Goal: Navigation & Orientation: Find specific page/section

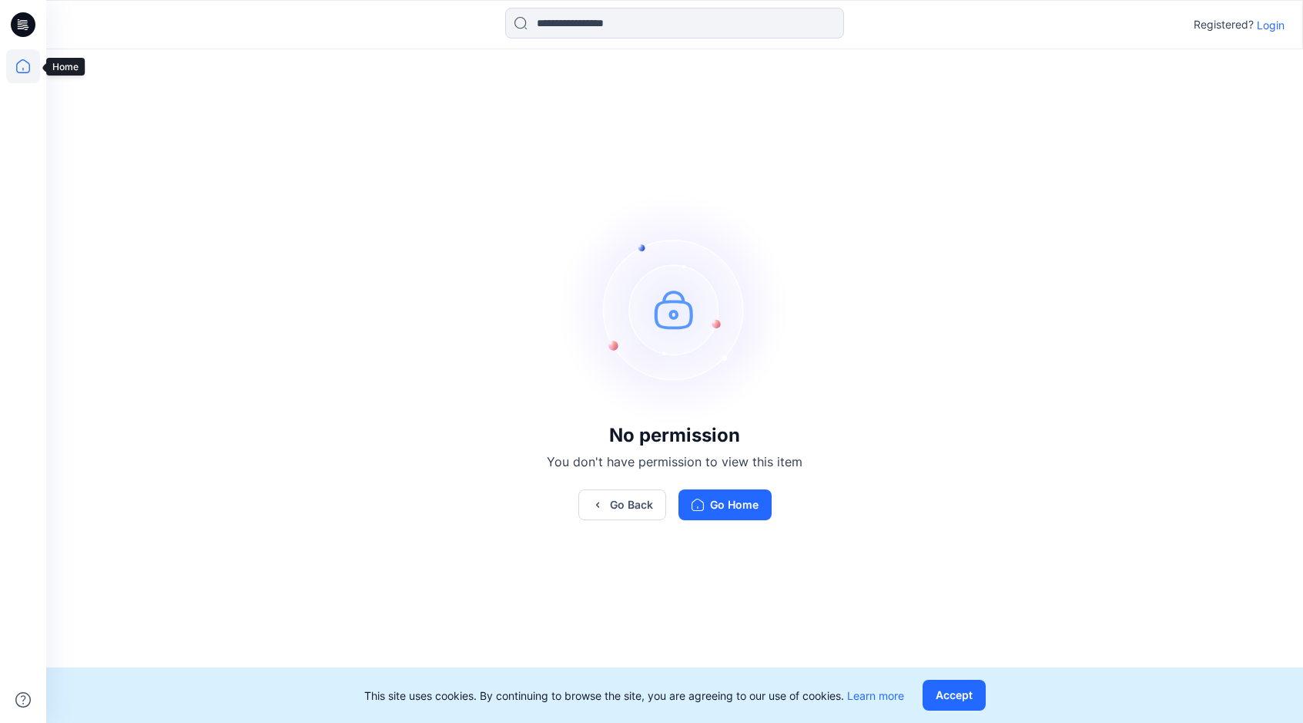
click at [18, 67] on icon at bounding box center [23, 66] width 34 height 34
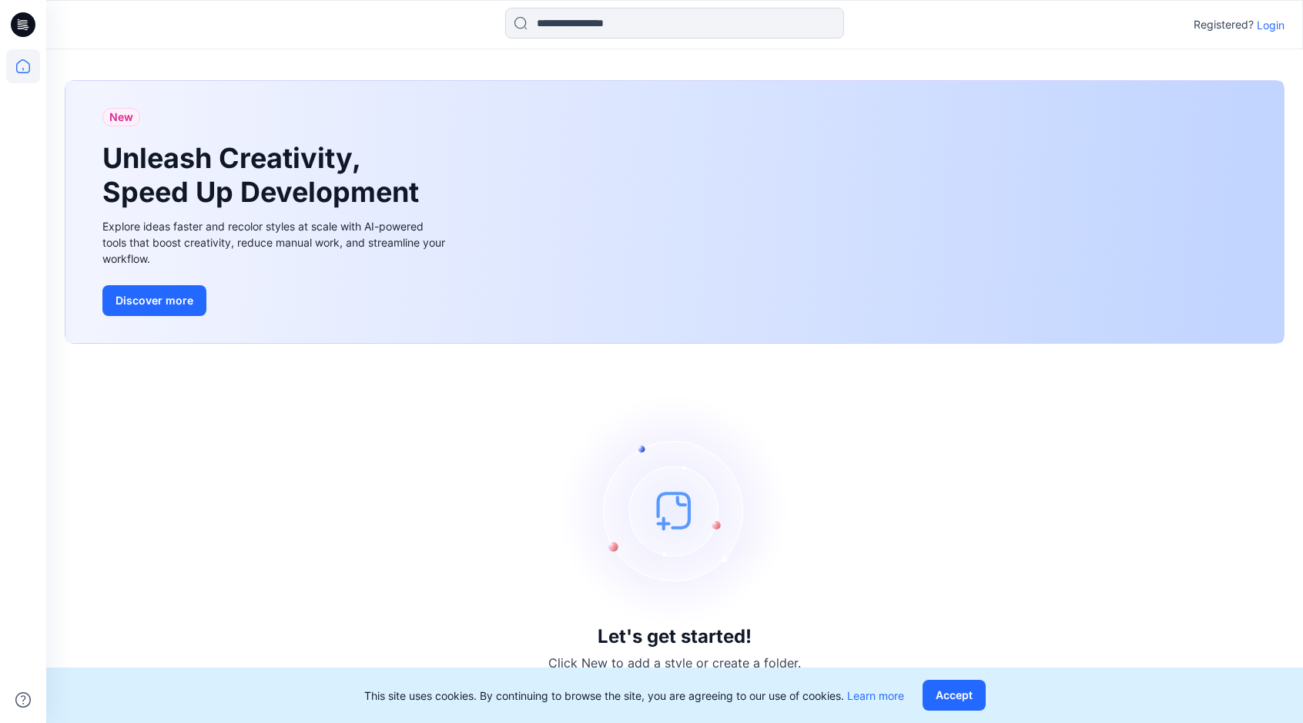
click at [1269, 19] on p "Login" at bounding box center [1271, 25] width 28 height 16
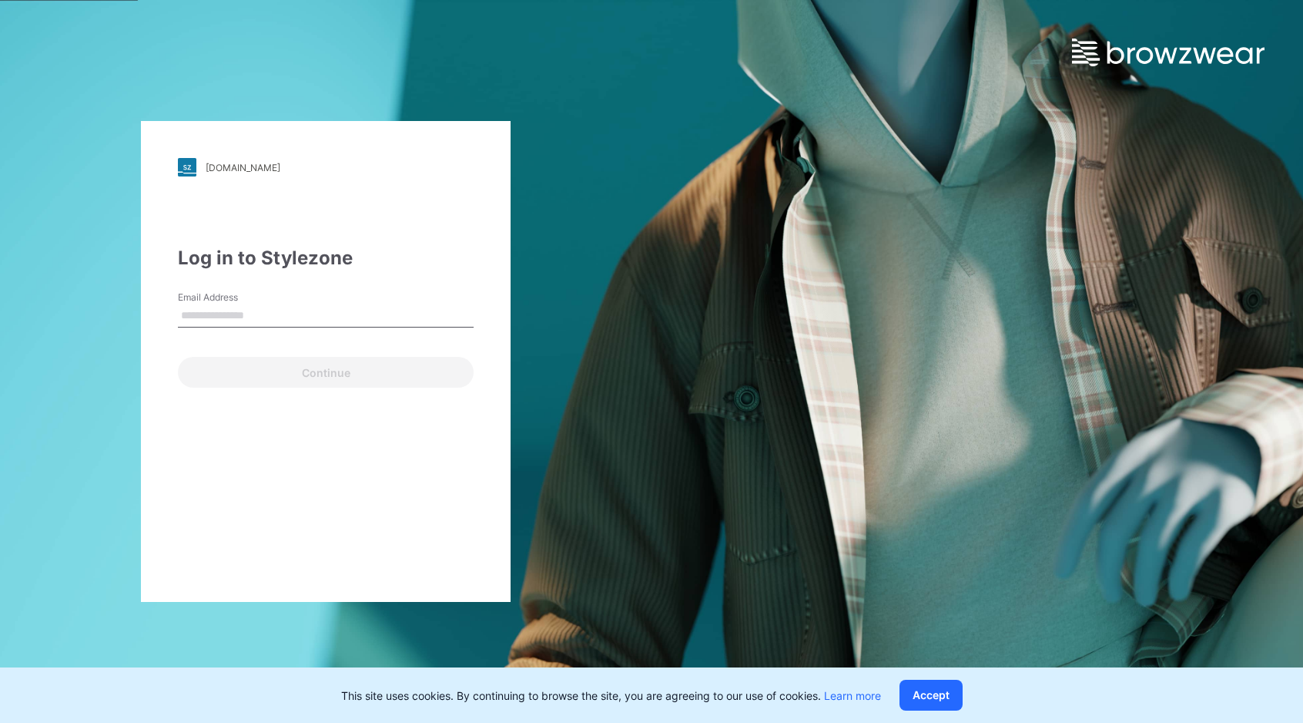
type input "**********"
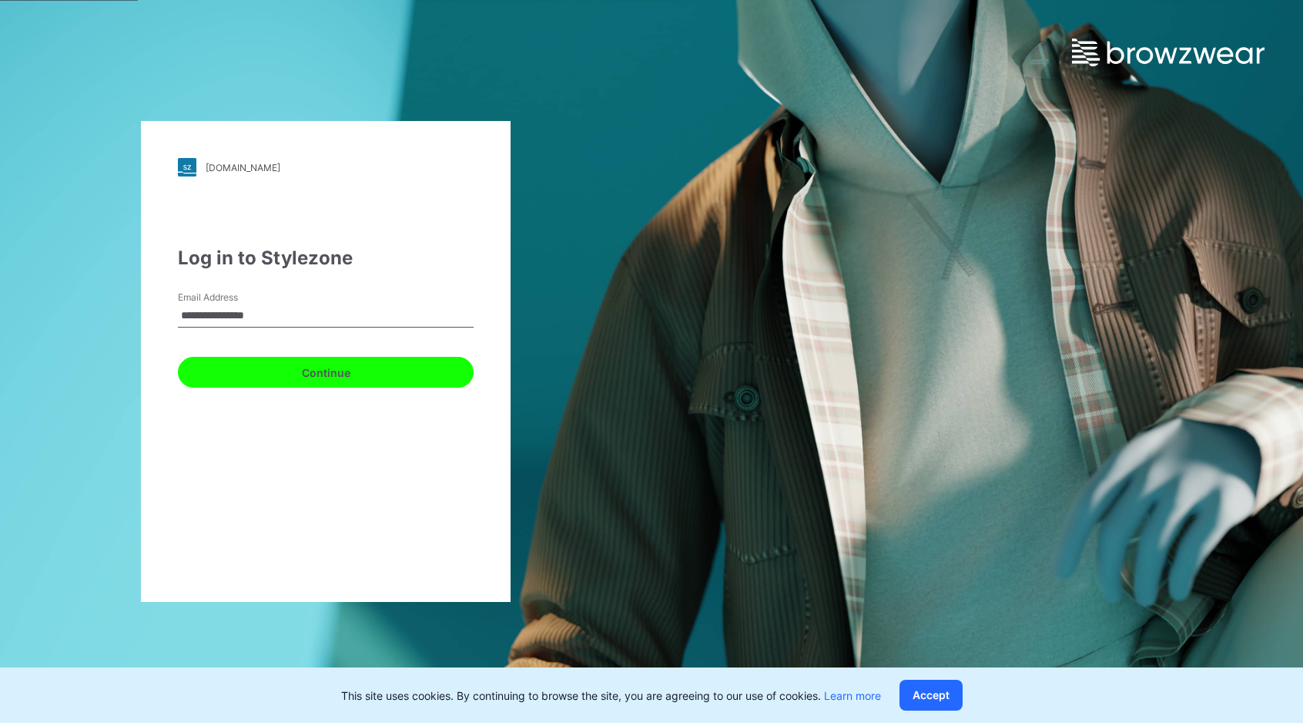
click at [332, 367] on button "Continue" at bounding box center [326, 372] width 296 height 31
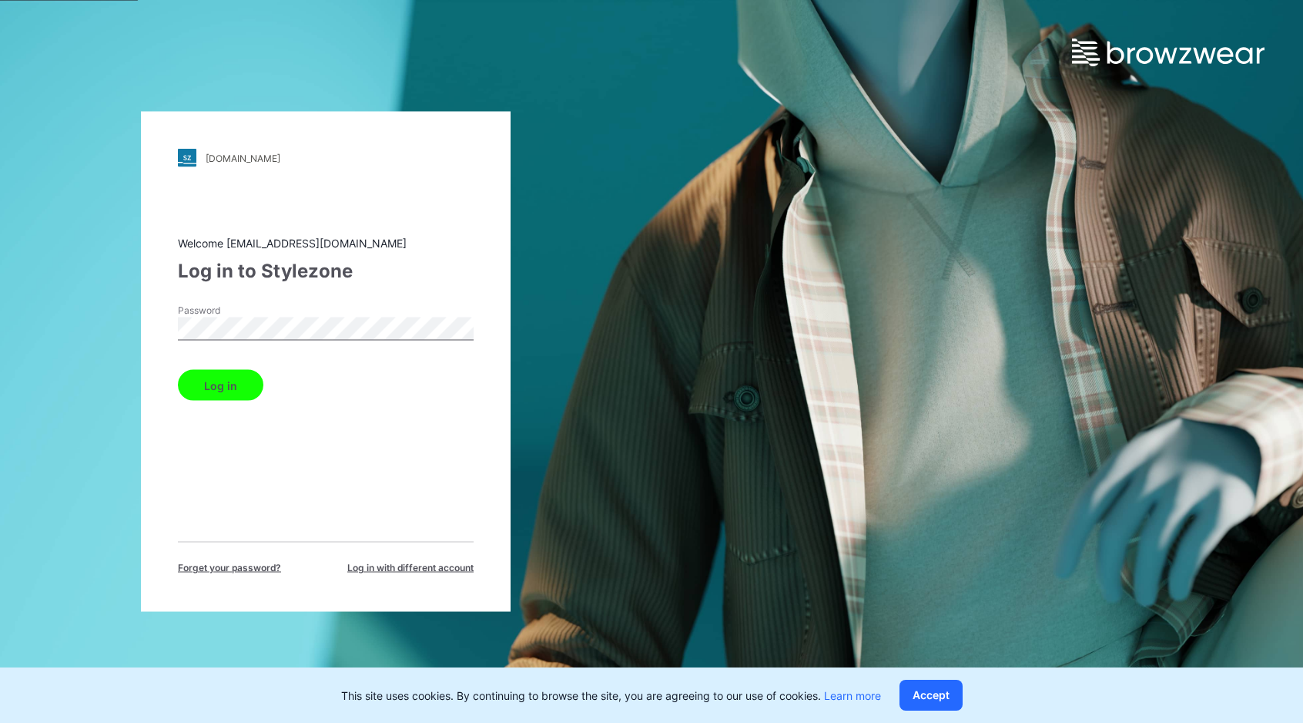
click at [220, 381] on button "Log in" at bounding box center [221, 385] width 86 height 31
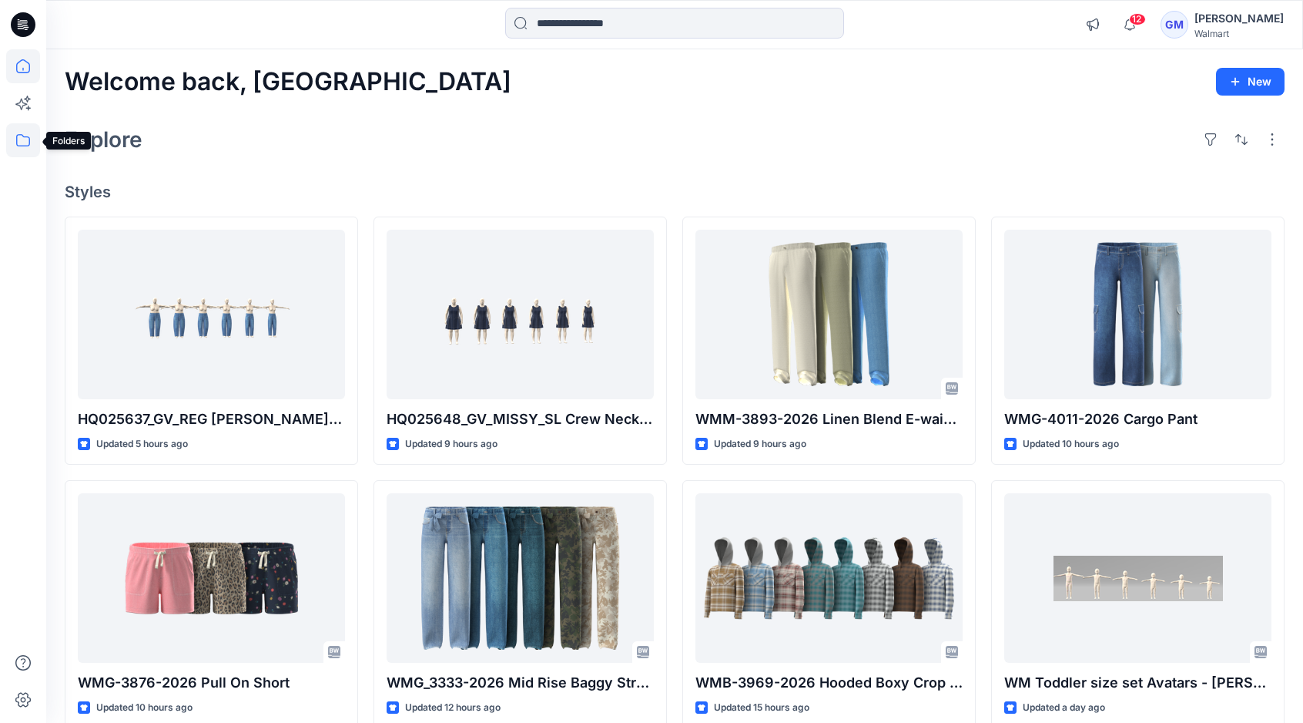
click at [22, 137] on icon at bounding box center [23, 140] width 34 height 34
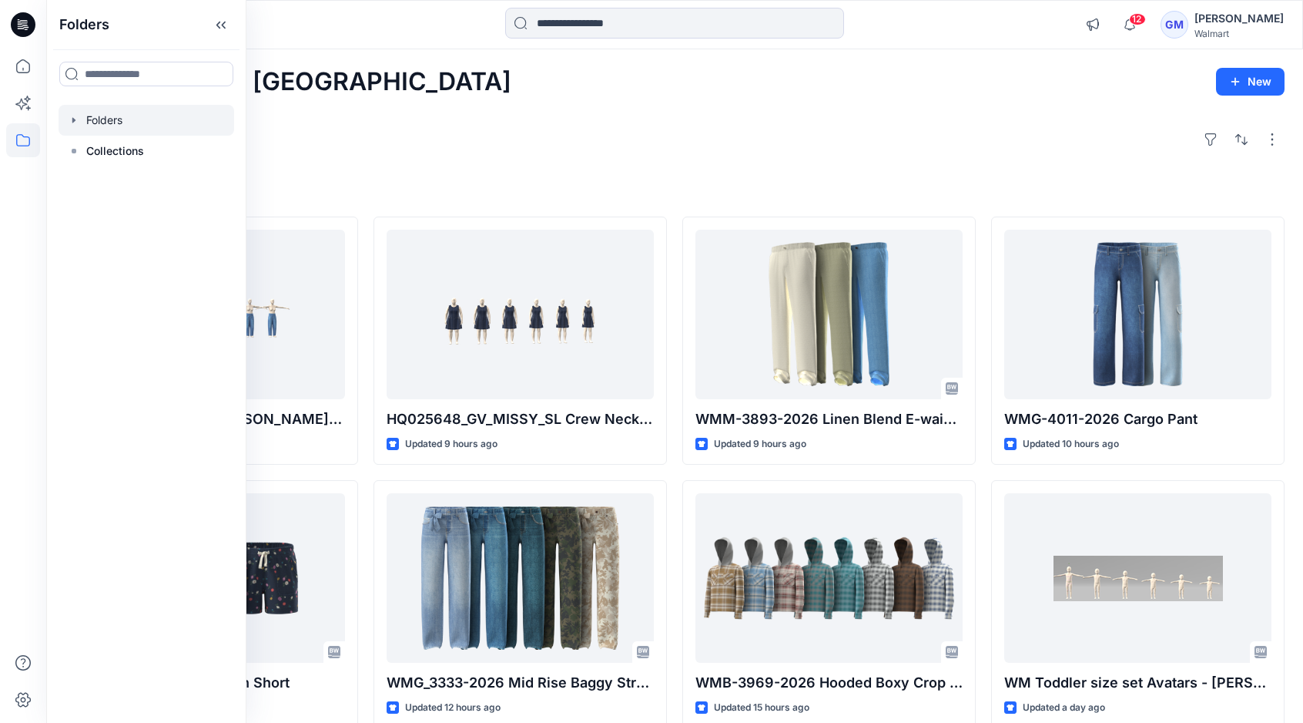
click at [114, 116] on div at bounding box center [147, 120] width 176 height 31
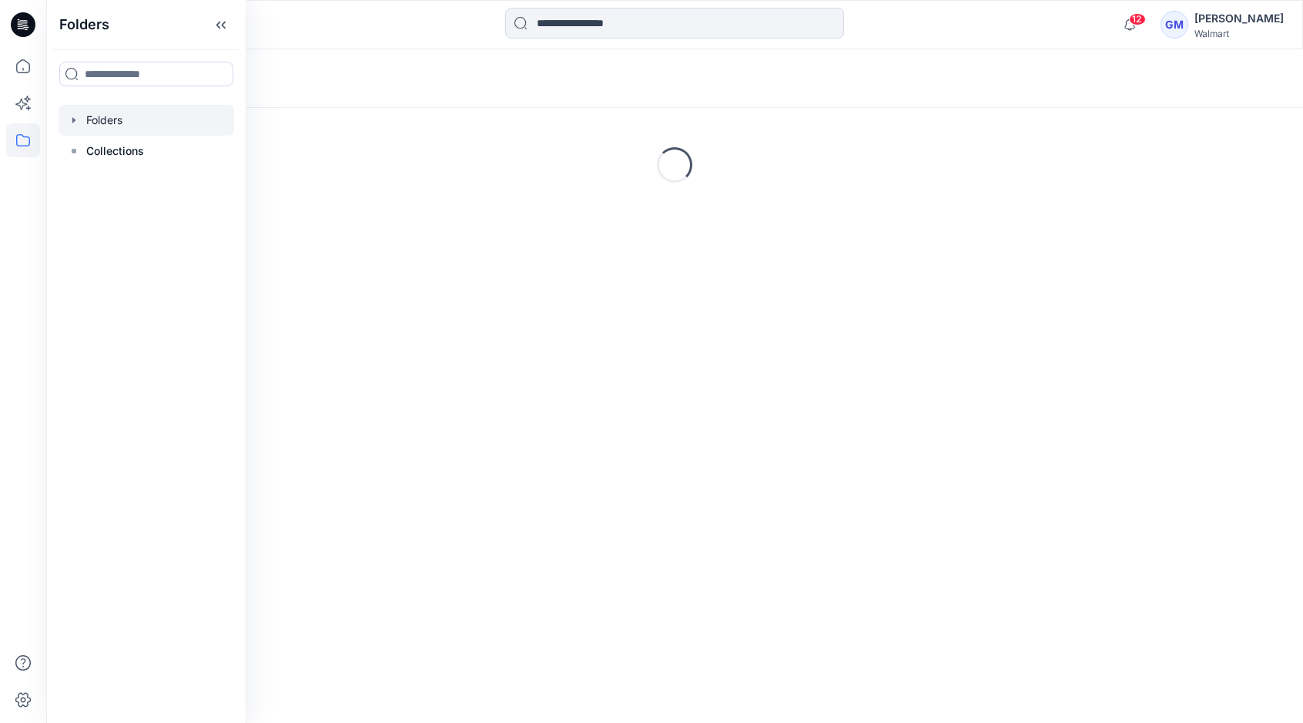
click at [372, 13] on div at bounding box center [675, 25] width 629 height 34
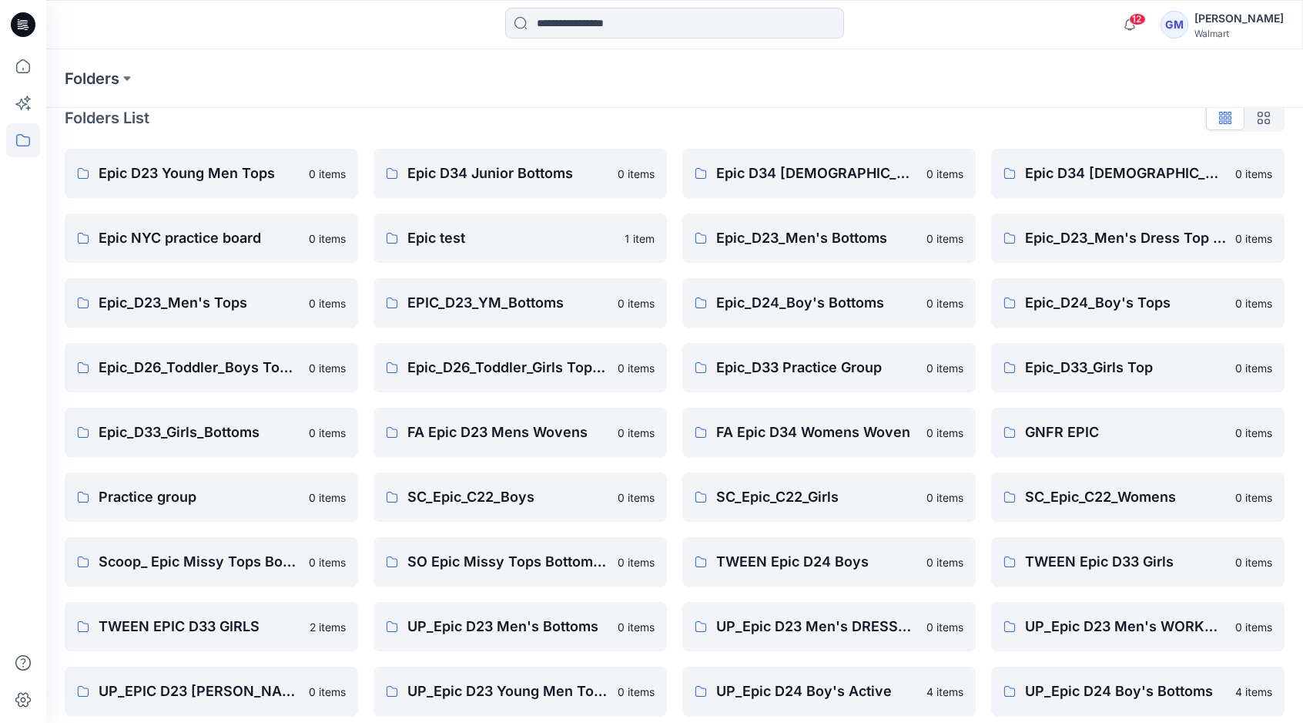
scroll to position [291, 0]
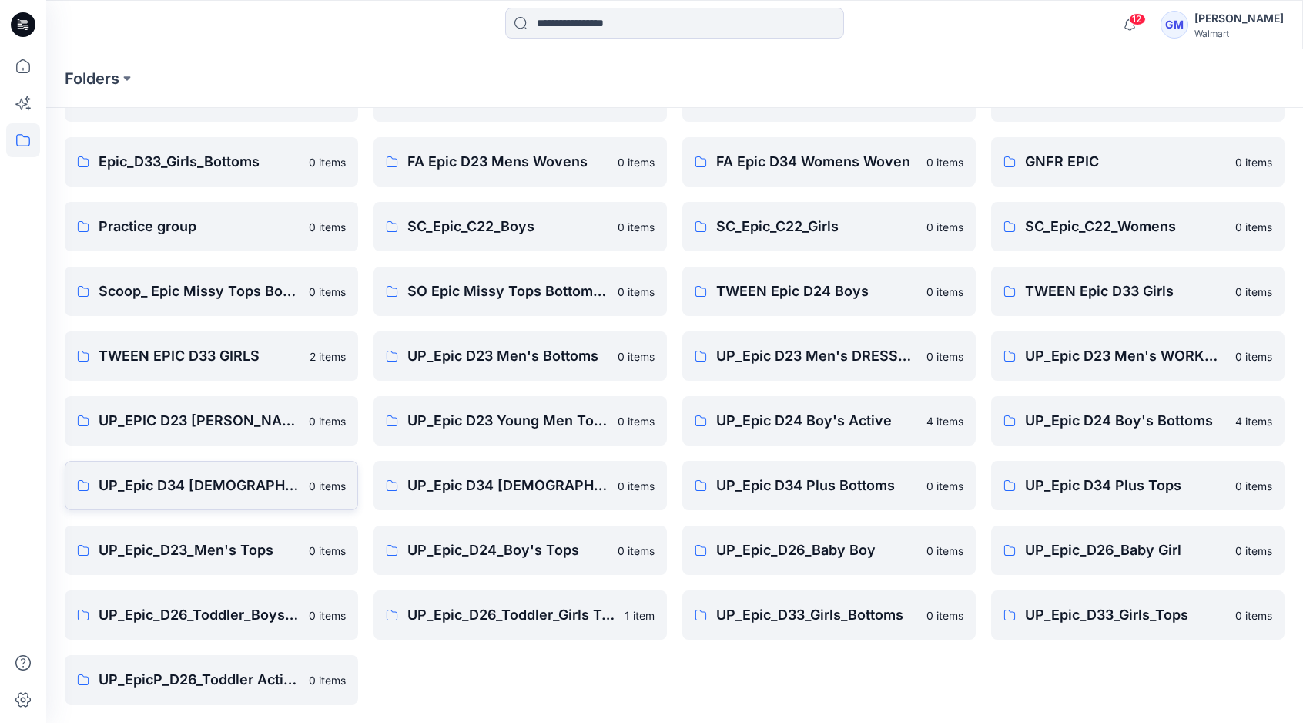
click at [260, 490] on p "UP_Epic D34 [DEMOGRAPHIC_DATA] Bottoms" at bounding box center [199, 486] width 201 height 22
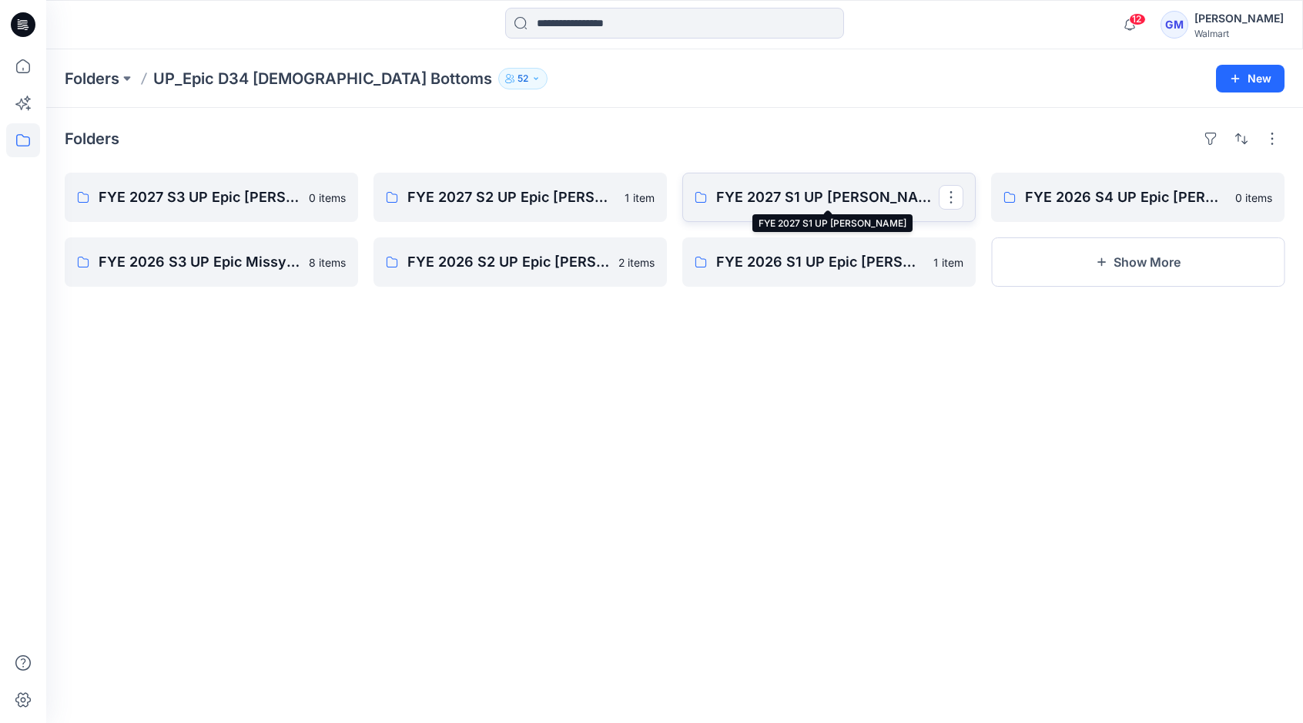
click at [810, 190] on p "FYE 2027 S1 UP [PERSON_NAME]" at bounding box center [827, 197] width 223 height 22
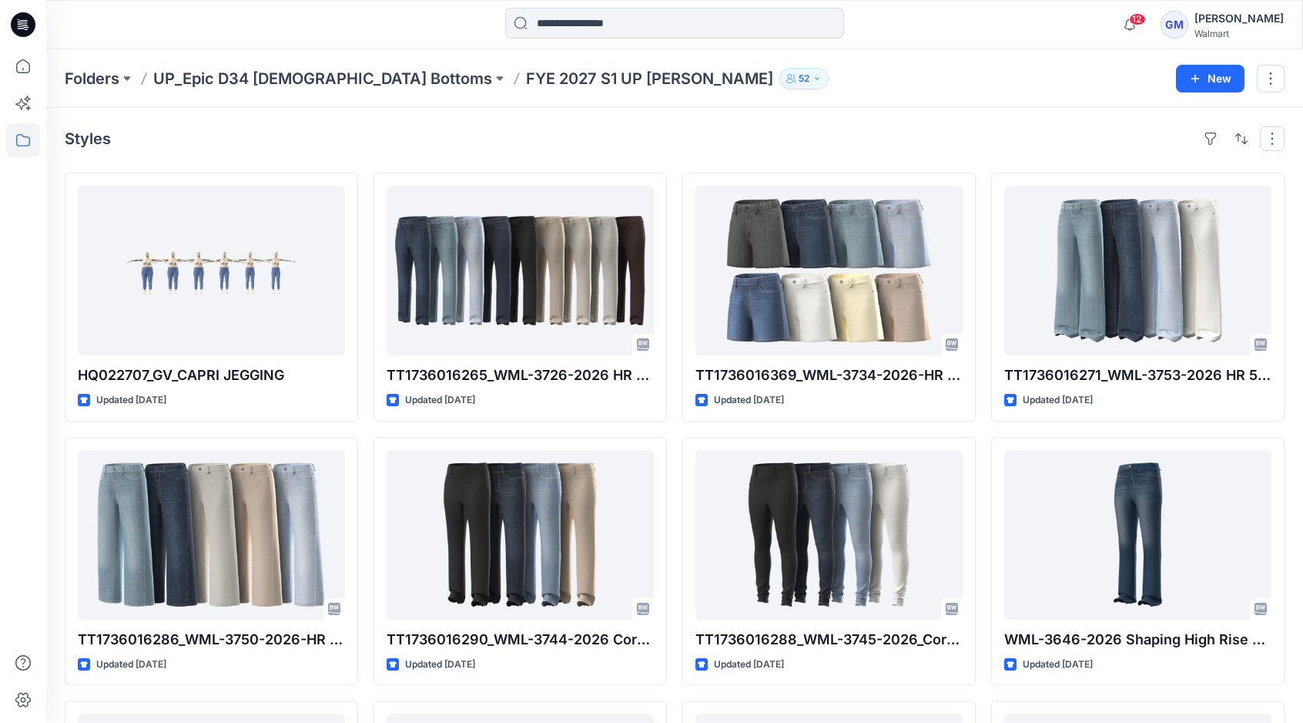
click at [1273, 131] on button "button" at bounding box center [1272, 138] width 25 height 25
click at [1243, 141] on button "button" at bounding box center [1242, 138] width 25 height 25
click at [1192, 173] on p "Last update" at bounding box center [1190, 177] width 97 height 16
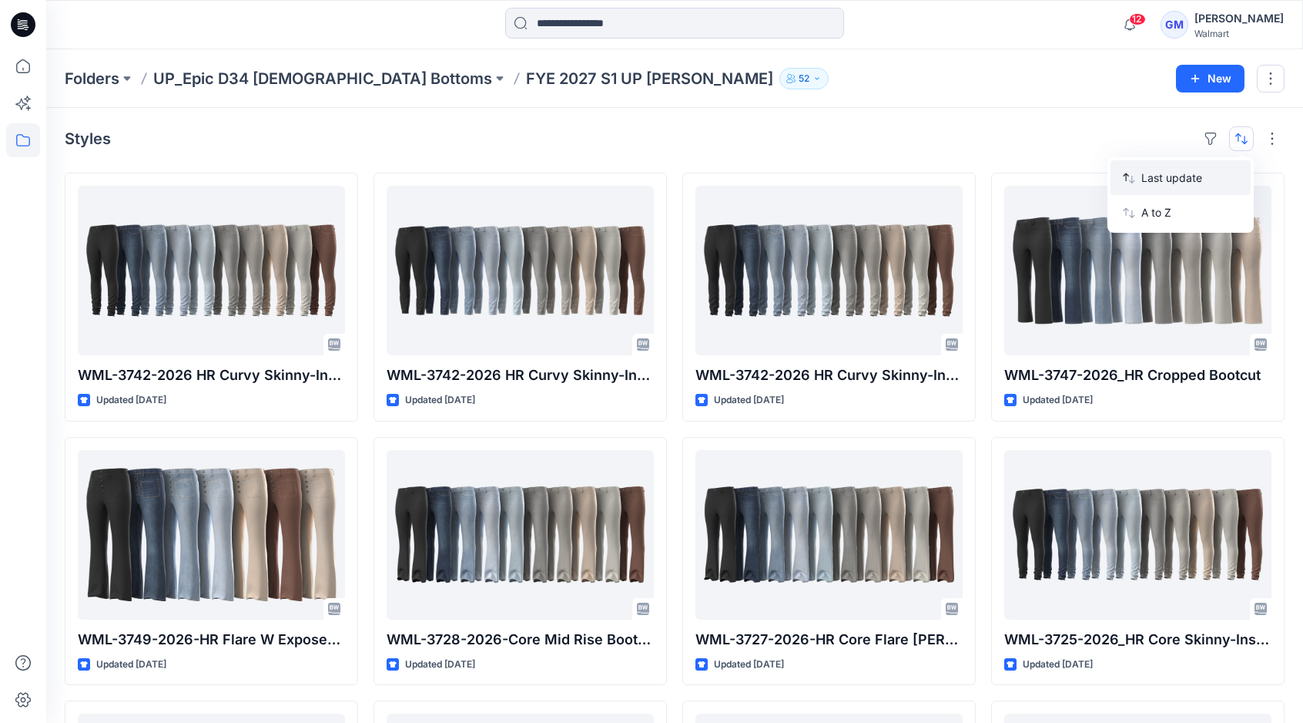
click at [1153, 174] on p "Last update" at bounding box center [1190, 177] width 97 height 16
